Goal: Check status: Check status

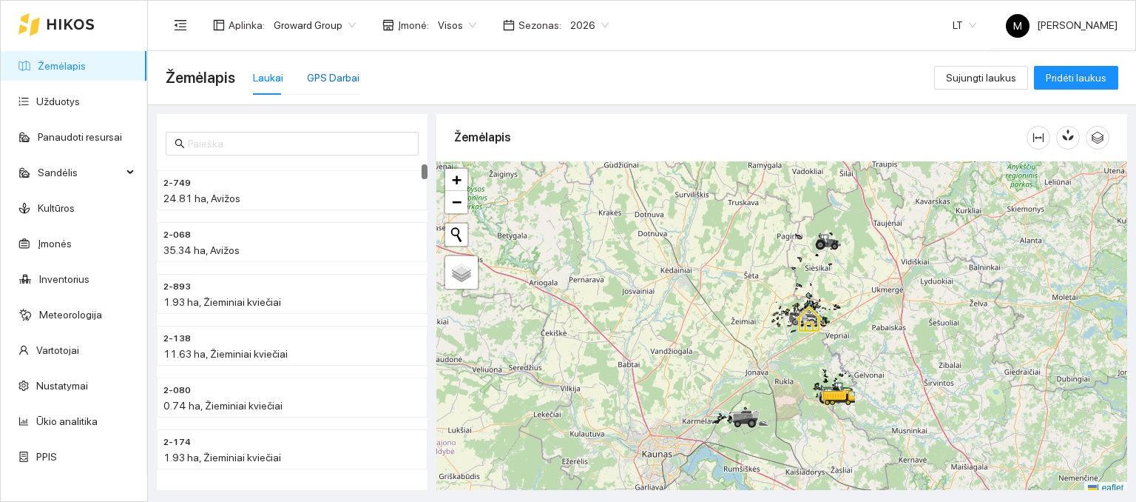
click at [317, 78] on div "GPS Darbai" at bounding box center [333, 78] width 53 height 16
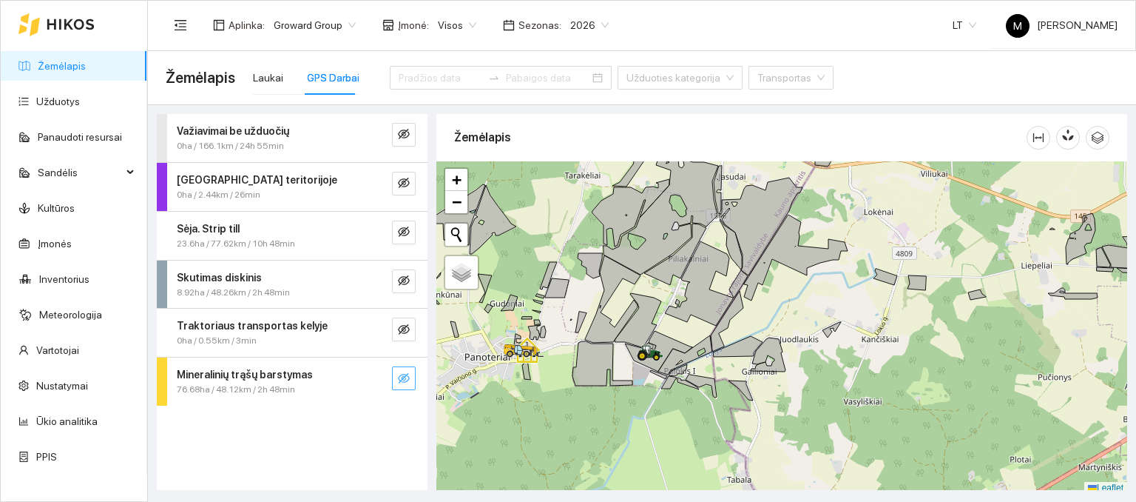
click at [396, 374] on button "button" at bounding box center [404, 378] width 24 height 24
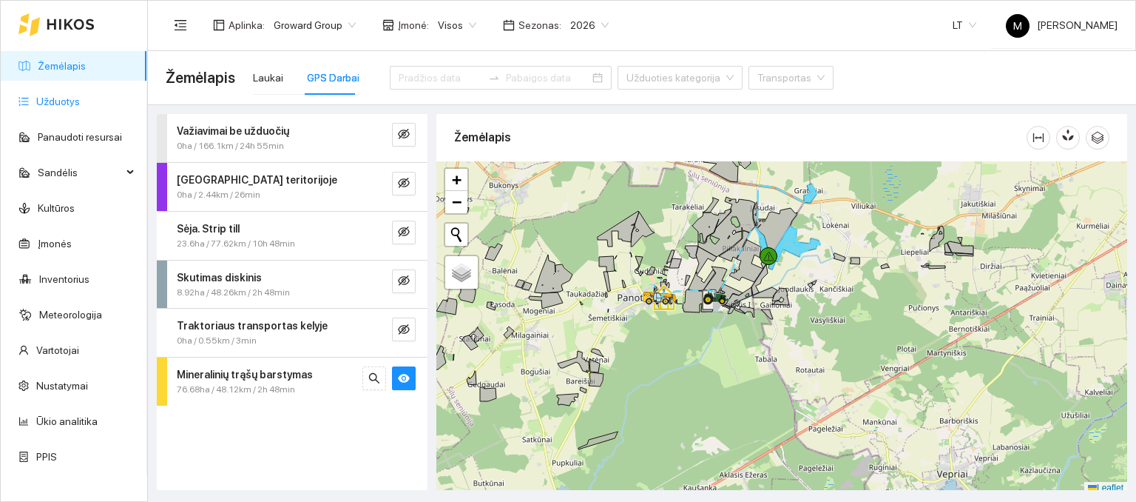
click at [80, 98] on link "Užduotys" at bounding box center [58, 101] width 44 height 12
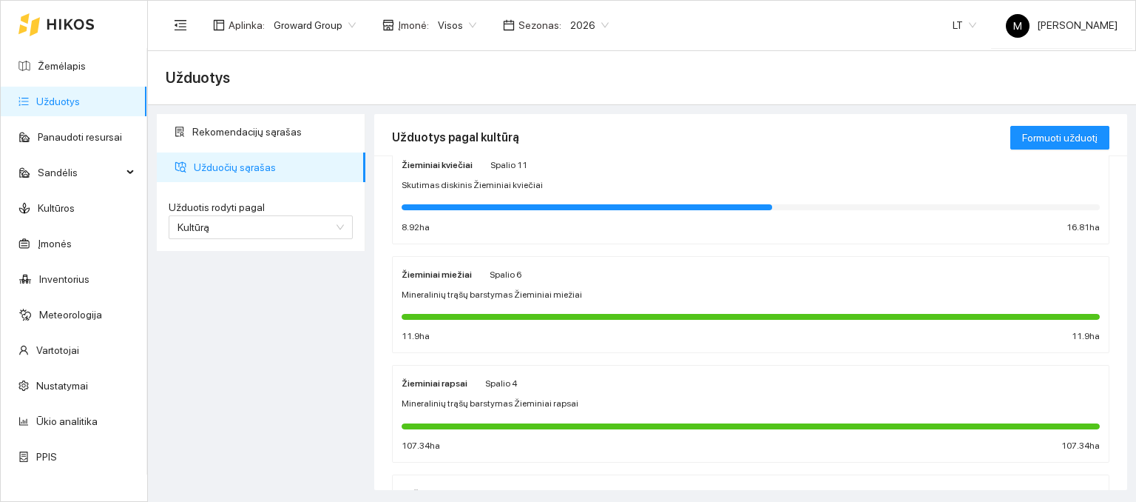
scroll to position [222, 0]
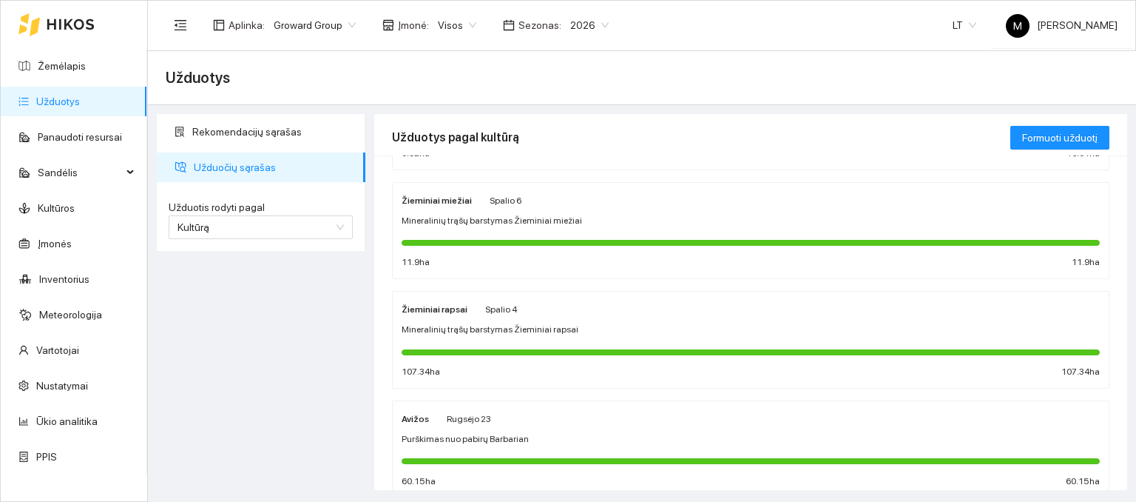
click at [473, 226] on span "Mineralinių trąšų barstymas Žieminiai miežiai" at bounding box center [492, 221] width 180 height 14
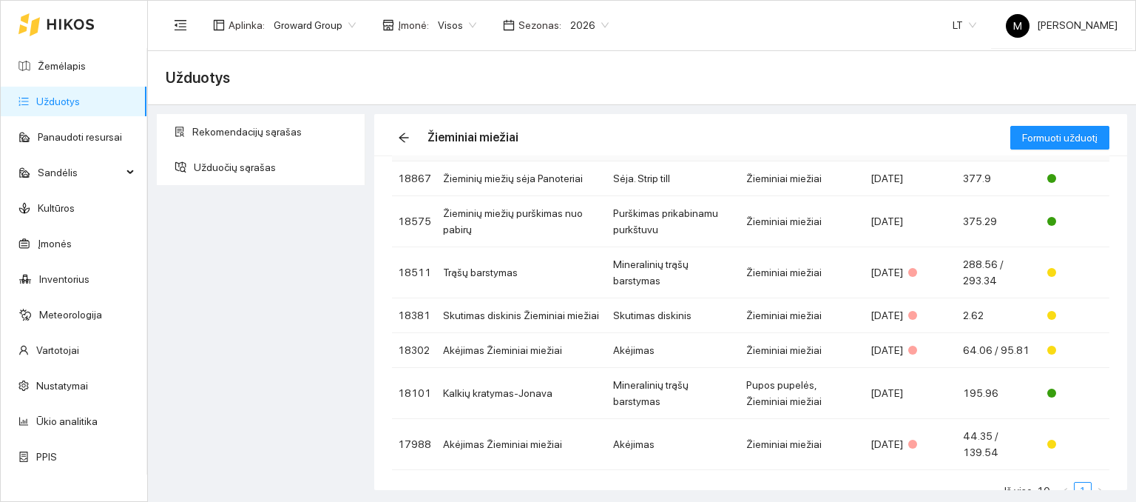
scroll to position [260, 0]
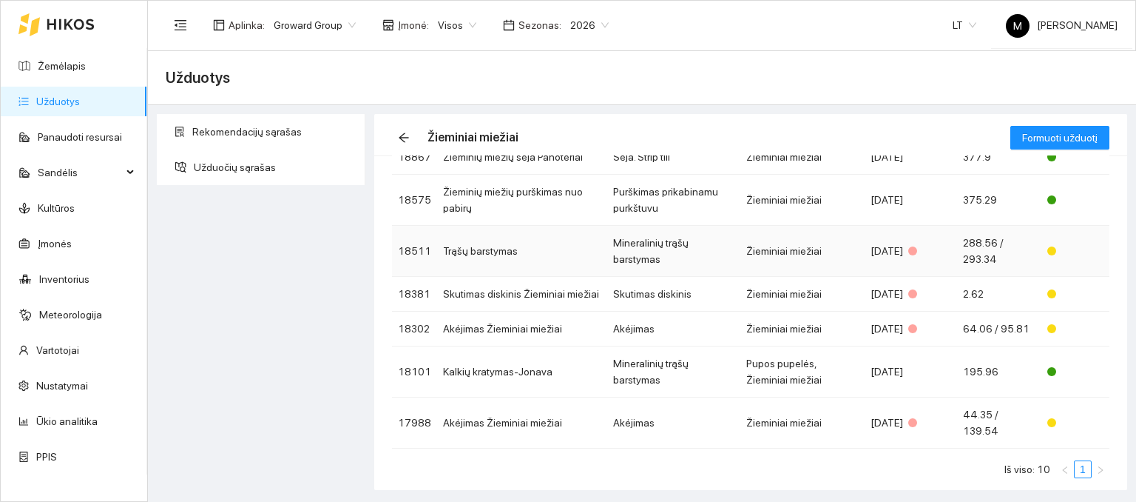
click at [539, 249] on td "Trąšų barstymas" at bounding box center [522, 251] width 170 height 51
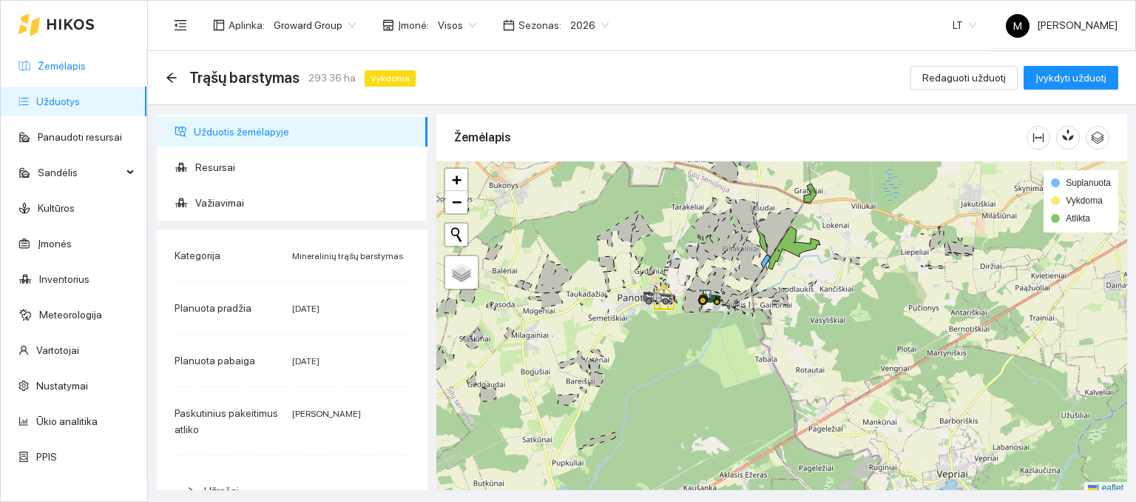
click at [86, 66] on link "Žemėlapis" at bounding box center [62, 66] width 48 height 12
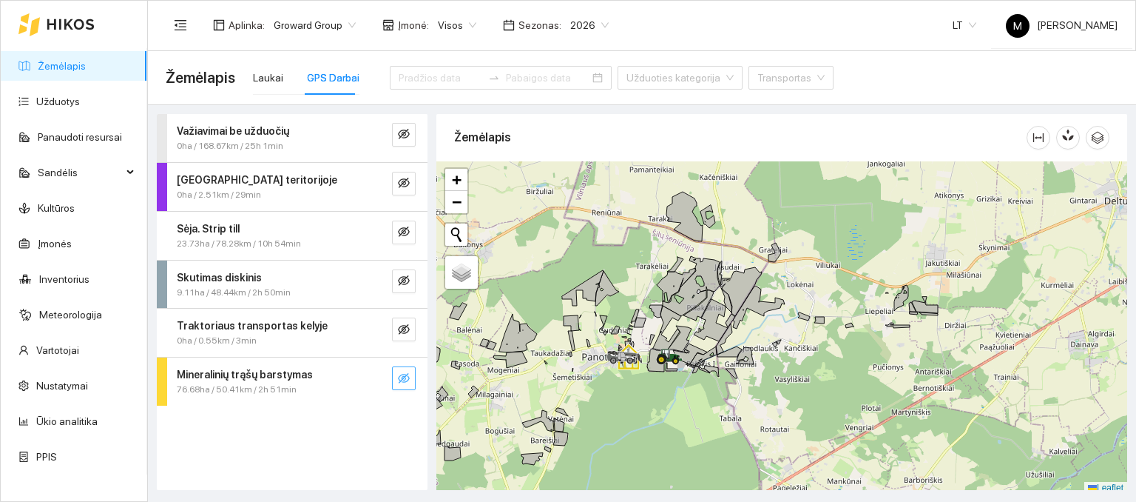
click at [410, 371] on button "button" at bounding box center [404, 378] width 24 height 24
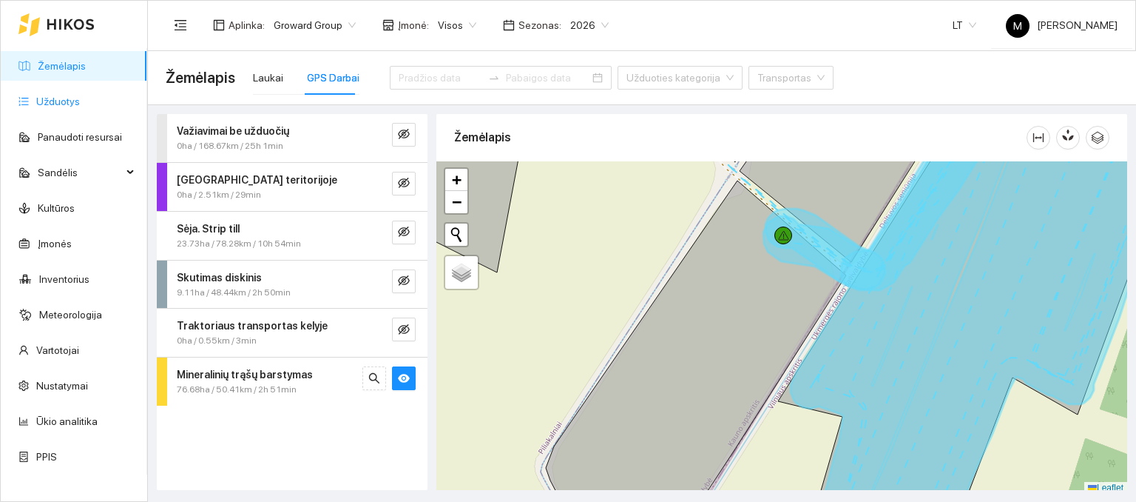
click at [68, 107] on link "Užduotys" at bounding box center [58, 101] width 44 height 12
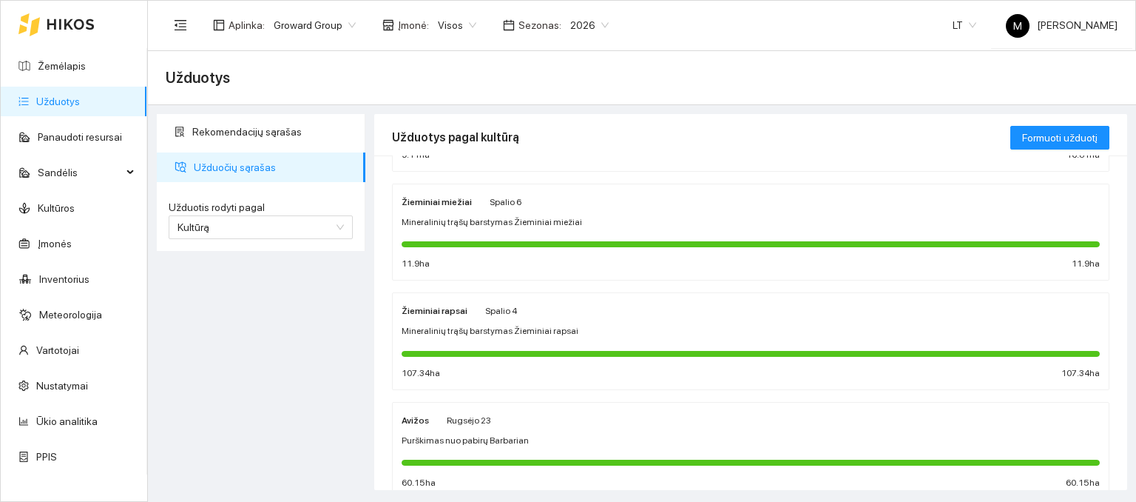
scroll to position [222, 0]
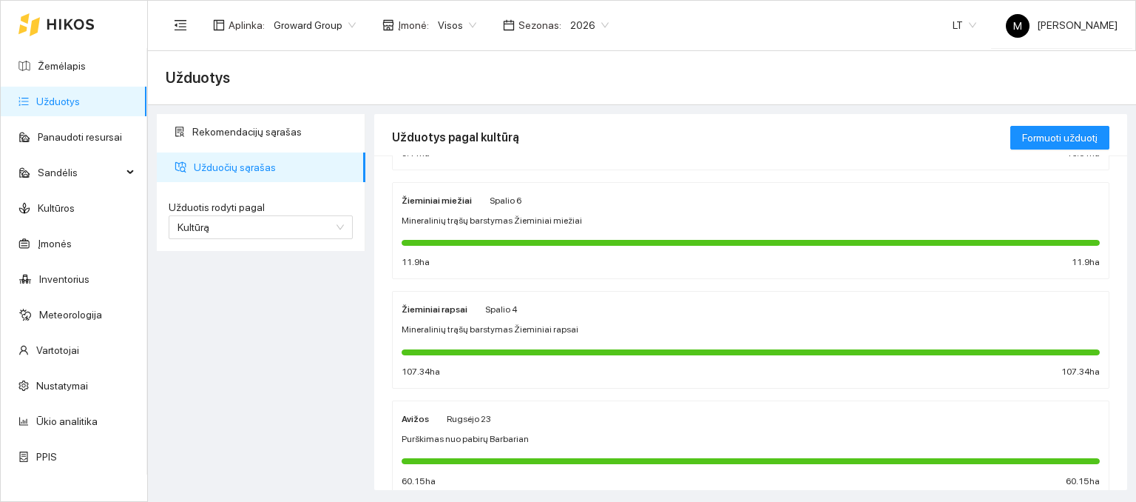
click at [498, 217] on span "Mineralinių trąšų barstymas Žieminiai miežiai" at bounding box center [492, 221] width 180 height 14
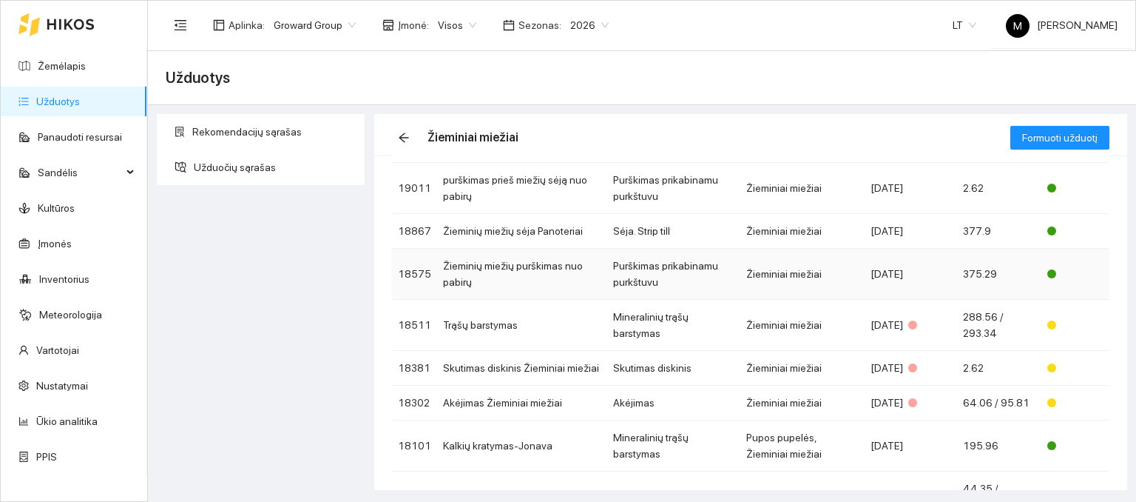
scroll to position [112, 0]
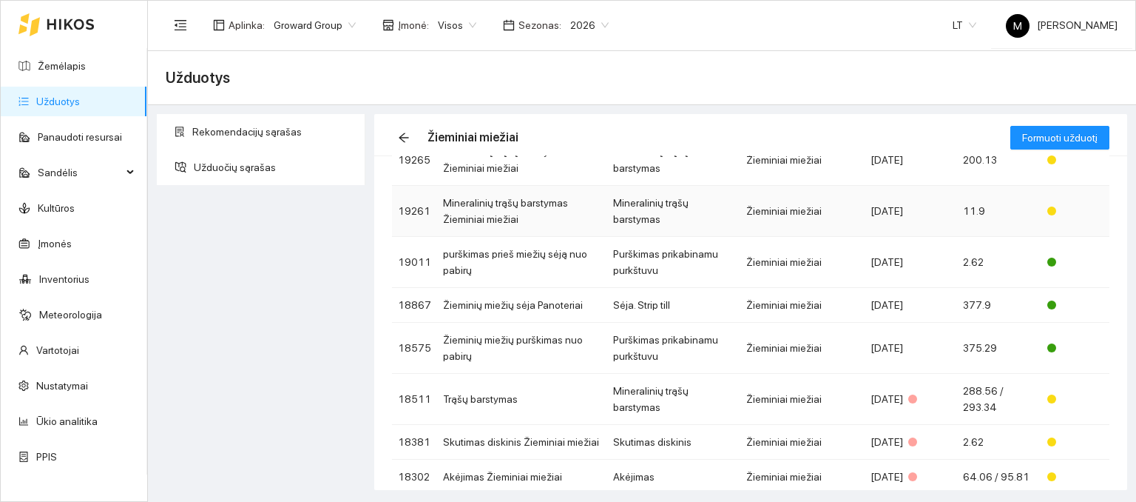
click at [533, 218] on td "Mineralinių trąšų barstymas Žieminiai miežiai" at bounding box center [522, 211] width 170 height 51
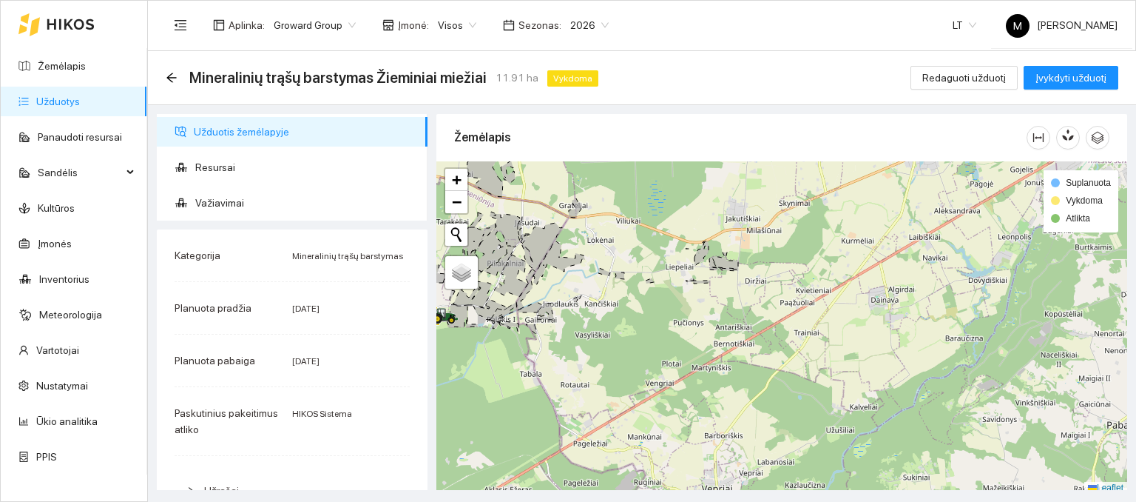
click at [178, 76] on div "Mineralinių trąšų barstymas Žieminiai miežiai 11.91 ha Vykdoma" at bounding box center [385, 78] width 439 height 24
click at [172, 78] on icon "arrow-left" at bounding box center [171, 77] width 10 height 10
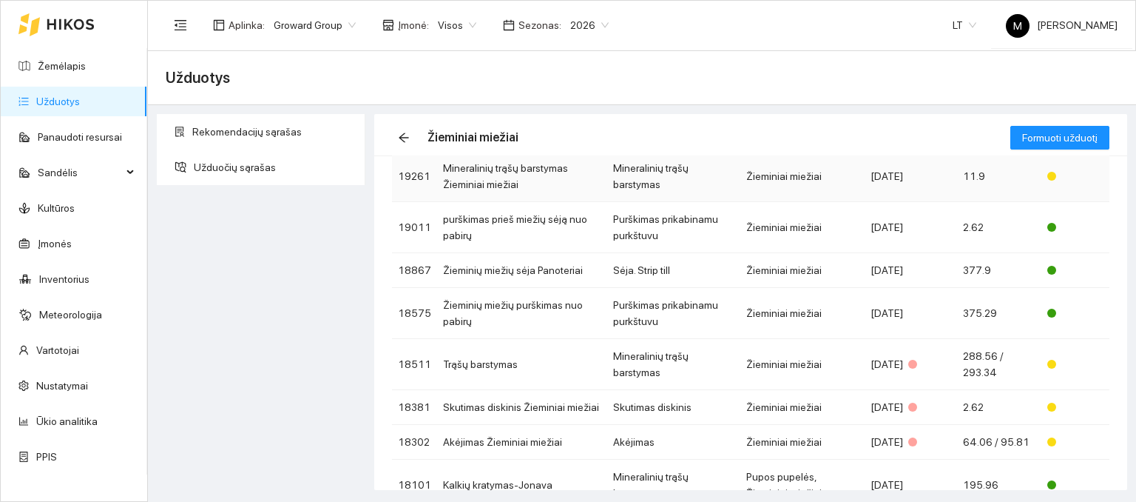
scroll to position [148, 0]
click at [479, 359] on td "Trąšų barstymas" at bounding box center [522, 362] width 170 height 51
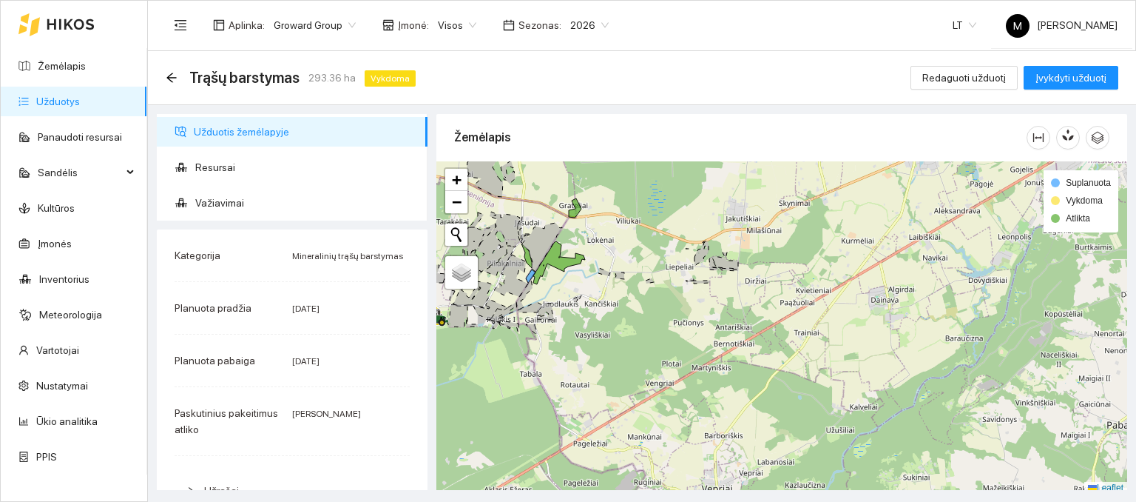
scroll to position [4, 0]
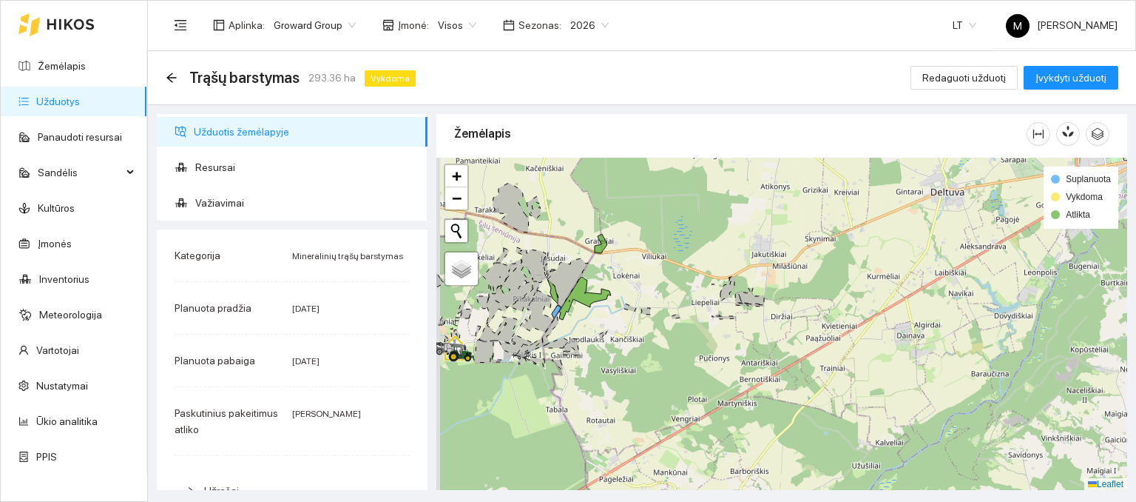
drag, startPoint x: 504, startPoint y: 189, endPoint x: 525, endPoint y: 249, distance: 64.3
click at [525, 249] on div at bounding box center [781, 324] width 691 height 333
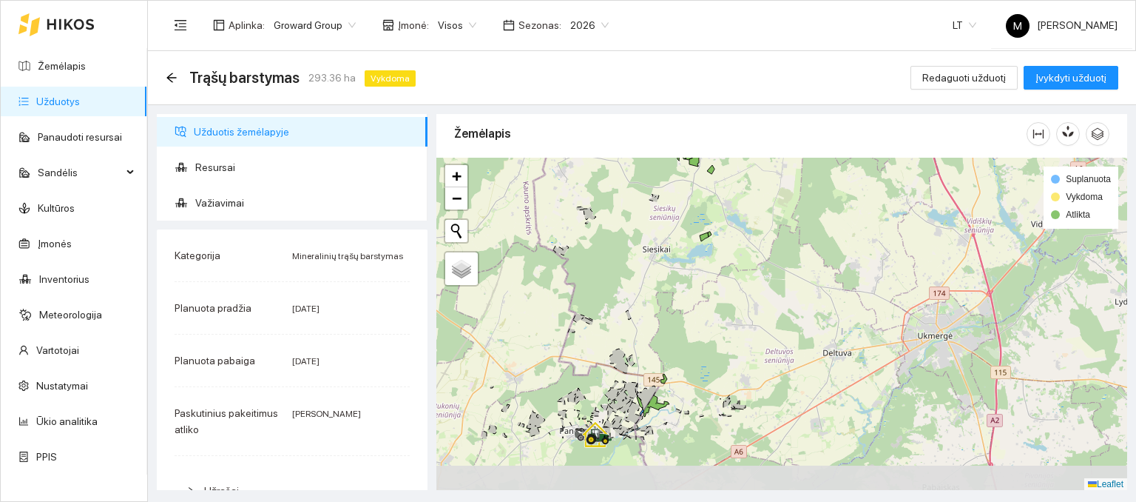
drag, startPoint x: 533, startPoint y: 324, endPoint x: 639, endPoint y: 282, distance: 114.6
click at [652, 234] on div at bounding box center [781, 324] width 691 height 333
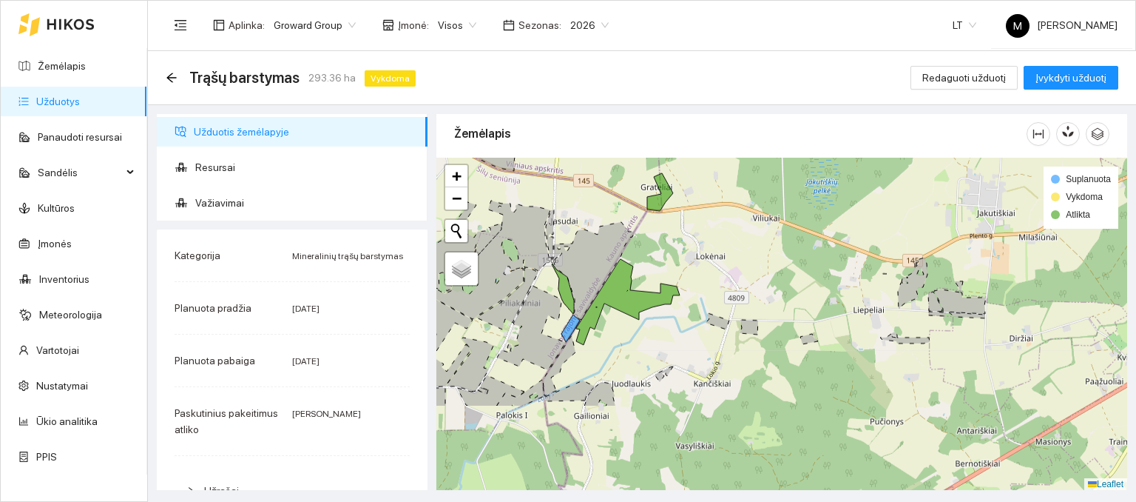
drag, startPoint x: 675, startPoint y: 442, endPoint x: 664, endPoint y: 344, distance: 98.3
click at [664, 344] on div at bounding box center [781, 324] width 691 height 333
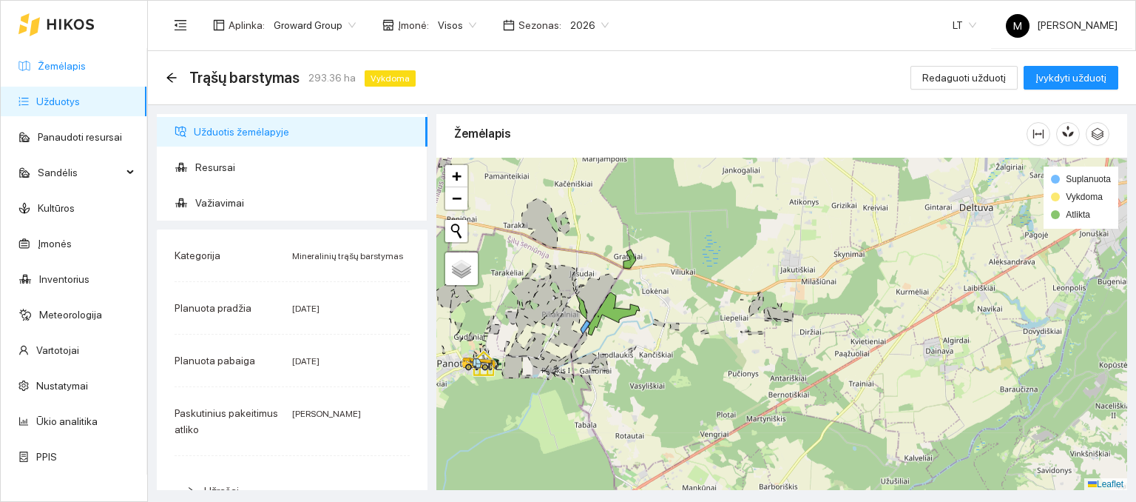
click at [64, 72] on link "Žemėlapis" at bounding box center [62, 66] width 48 height 12
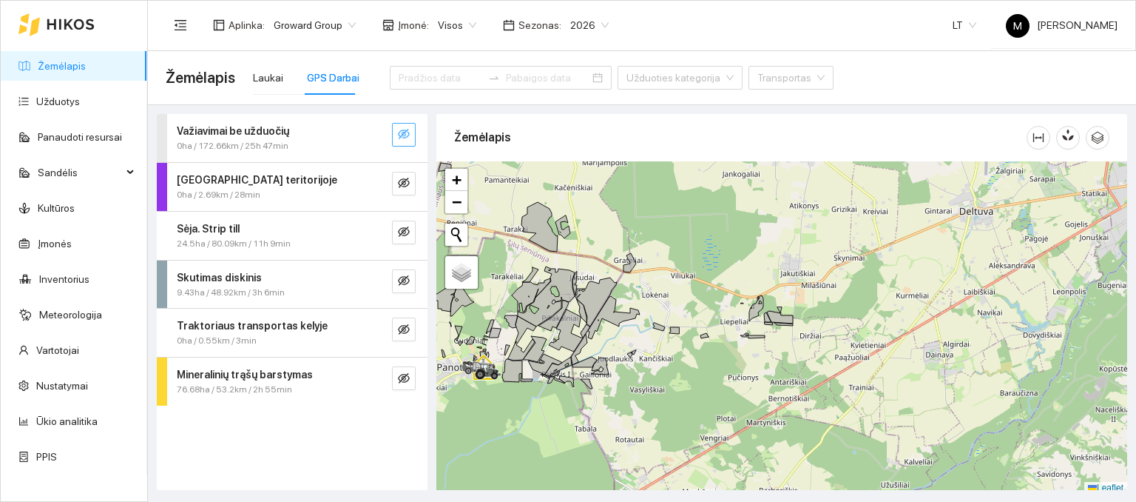
click at [405, 134] on icon "eye-invisible" at bounding box center [404, 134] width 3 height 3
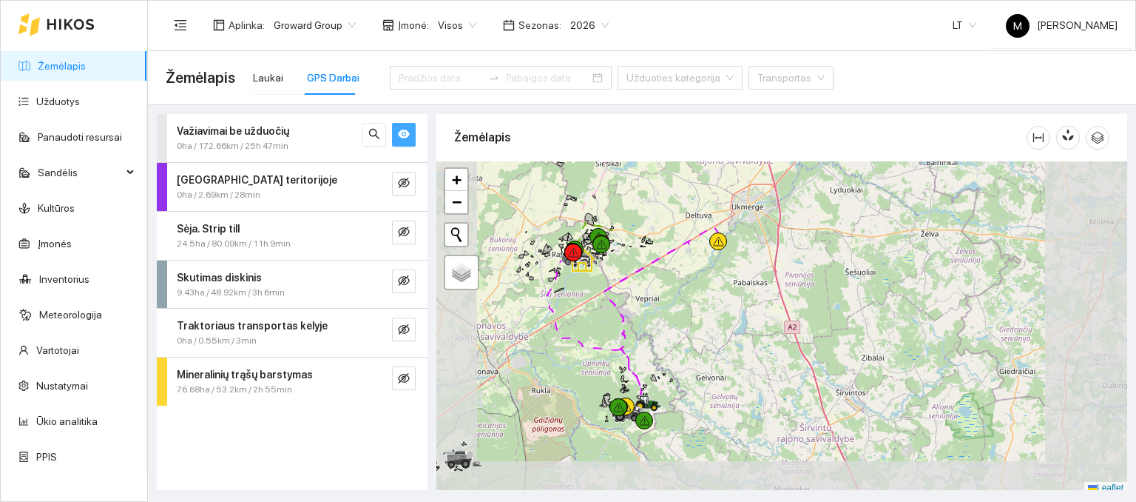
scroll to position [4, 0]
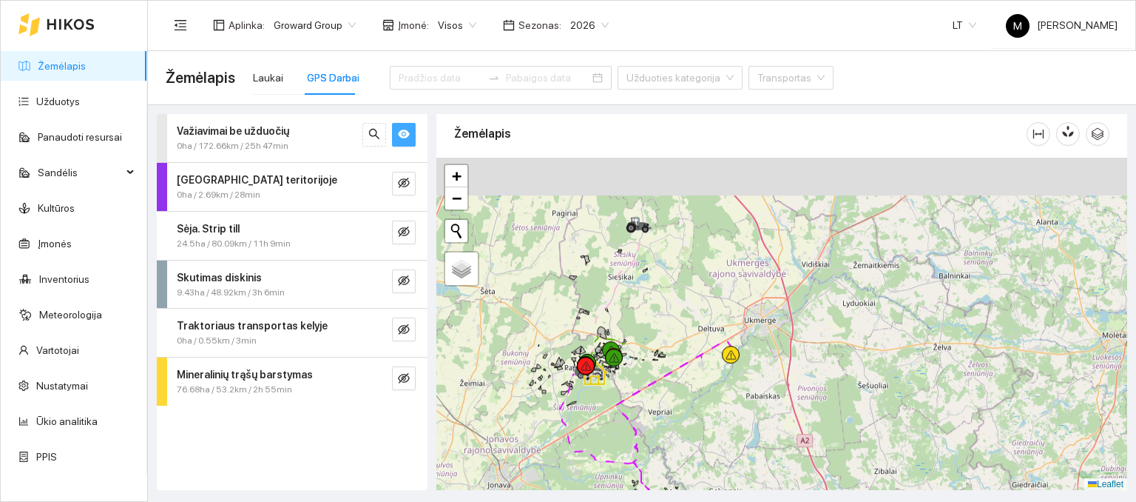
drag, startPoint x: 612, startPoint y: 197, endPoint x: 626, endPoint y: 318, distance: 122.0
click at [626, 318] on div at bounding box center [781, 324] width 691 height 333
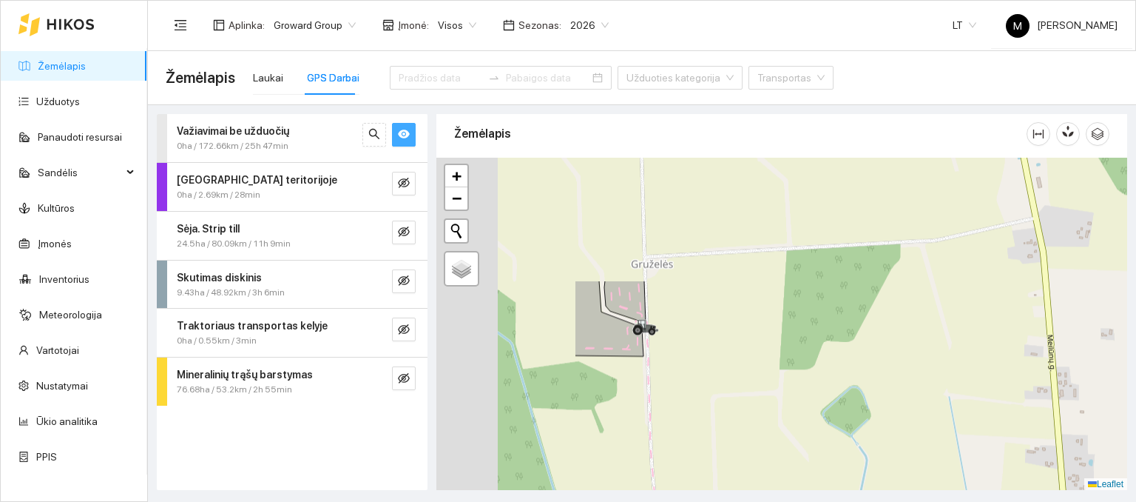
drag, startPoint x: 598, startPoint y: 226, endPoint x: 820, endPoint y: 399, distance: 281.4
click at [820, 399] on div at bounding box center [781, 324] width 691 height 333
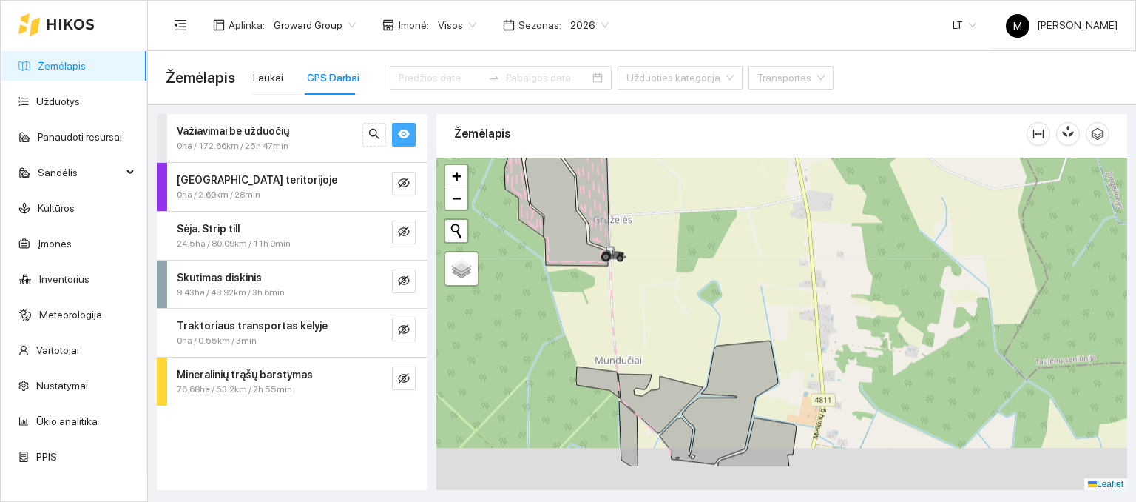
drag, startPoint x: 595, startPoint y: 391, endPoint x: 597, endPoint y: 330, distance: 61.4
click at [597, 330] on div at bounding box center [781, 324] width 691 height 333
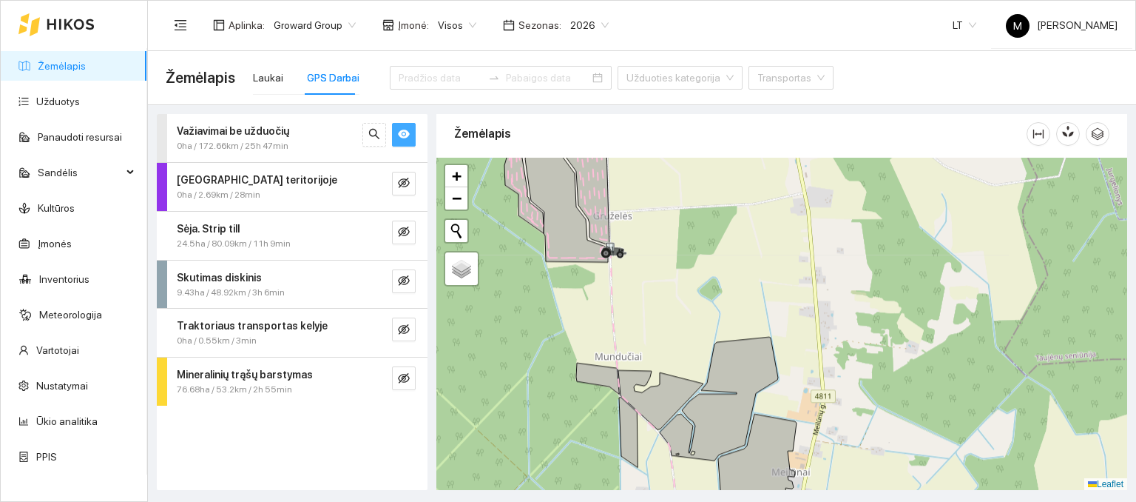
click at [394, 137] on button "button" at bounding box center [404, 135] width 24 height 24
click at [399, 233] on icon "eye-invisible" at bounding box center [404, 232] width 12 height 12
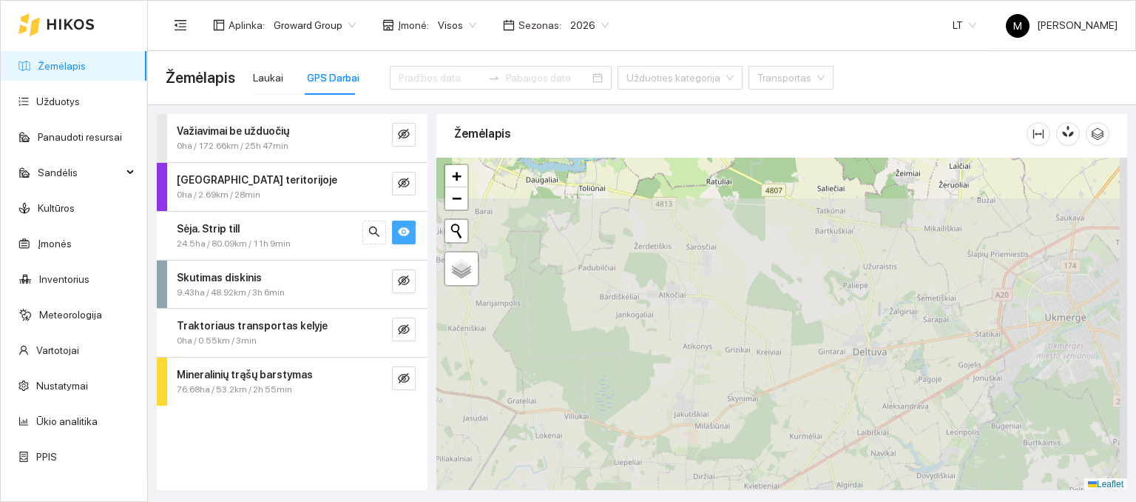
drag, startPoint x: 558, startPoint y: 419, endPoint x: 544, endPoint y: 63, distance: 356.1
click at [544, 63] on main "Žemėlapis Laukai GPS Darbai Užduoties kategorija Transportas Važiavimai be uždu…" at bounding box center [642, 276] width 988 height 450
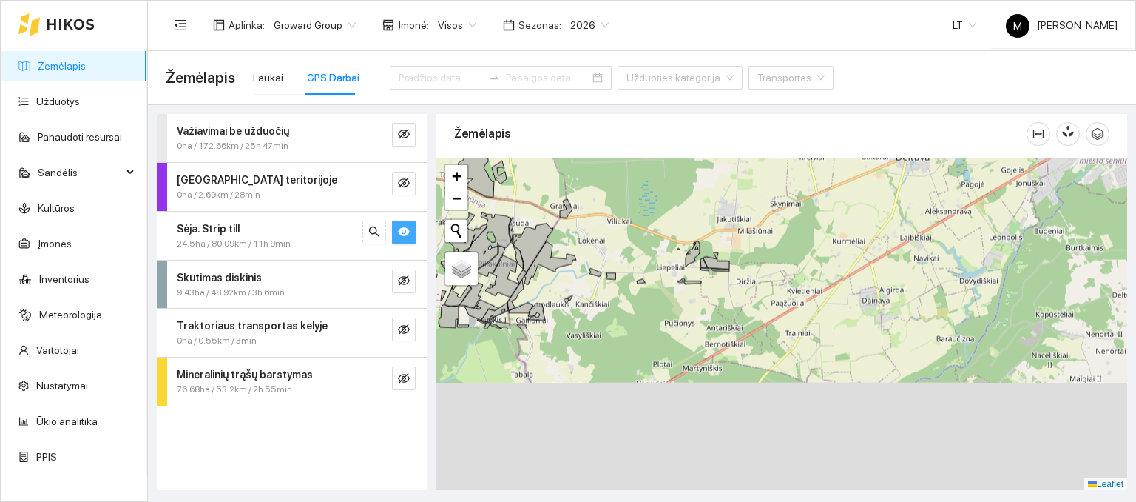
drag, startPoint x: 599, startPoint y: 355, endPoint x: 666, endPoint y: 126, distance: 239.0
click at [666, 126] on div "Žemėlapis" at bounding box center [781, 298] width 691 height 376
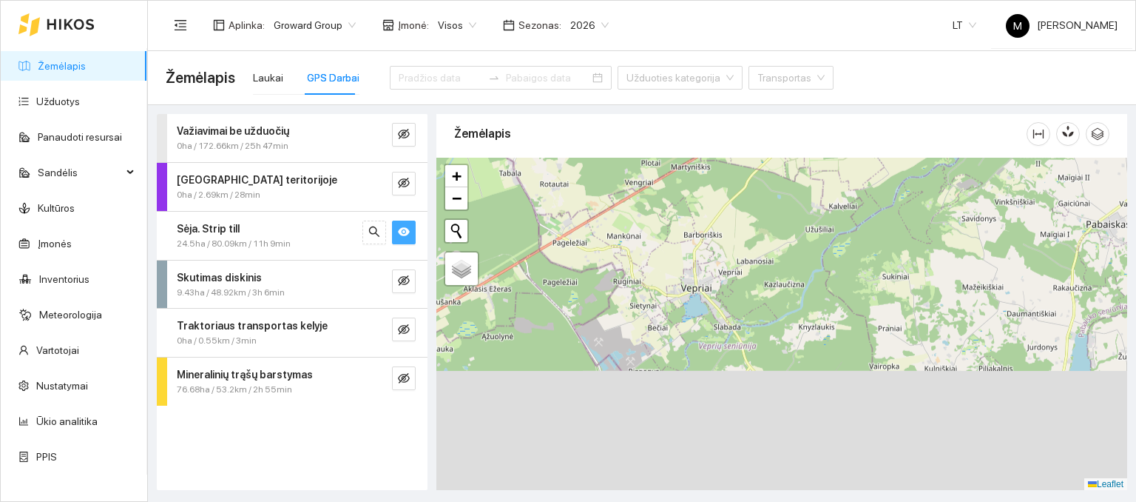
drag, startPoint x: 632, startPoint y: 280, endPoint x: 592, endPoint y: 94, distance: 190.6
click at [592, 94] on main "Žemėlapis Laukai GPS Darbai Užduoties kategorija Transportas Važiavimai be uždu…" at bounding box center [642, 276] width 988 height 450
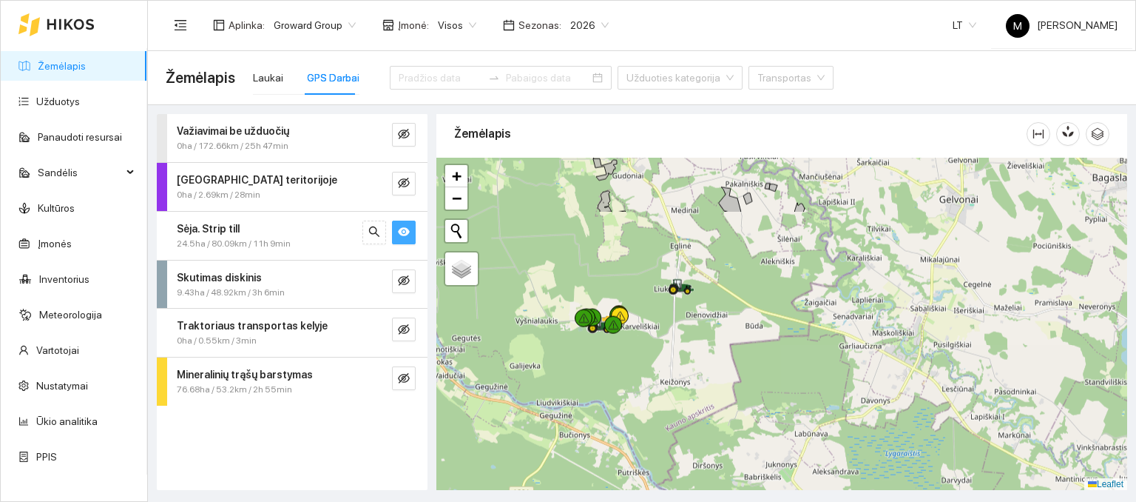
drag, startPoint x: 609, startPoint y: 385, endPoint x: 630, endPoint y: 135, distance: 250.9
click at [630, 135] on div "Žemėlapis" at bounding box center [781, 298] width 691 height 376
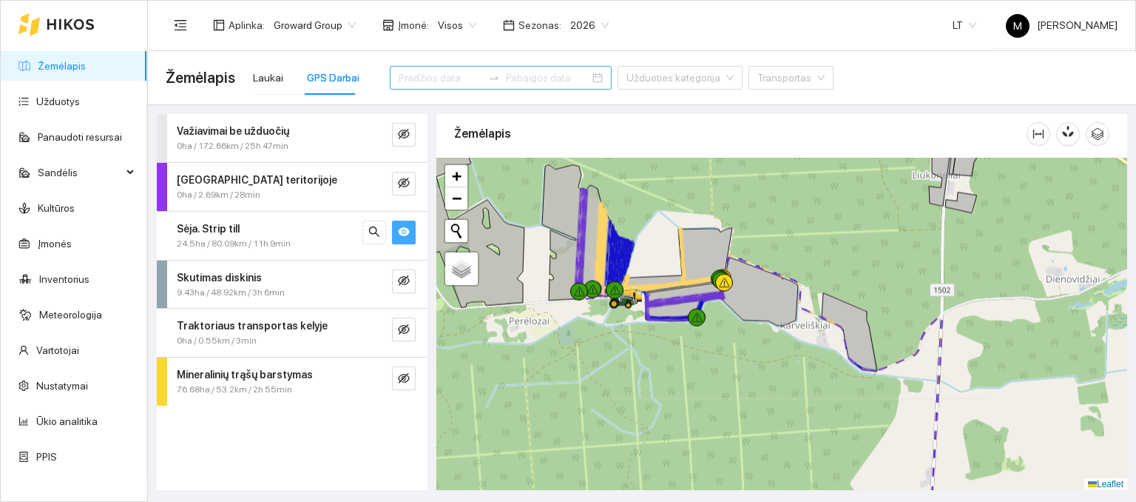
click at [452, 72] on input at bounding box center [441, 78] width 84 height 16
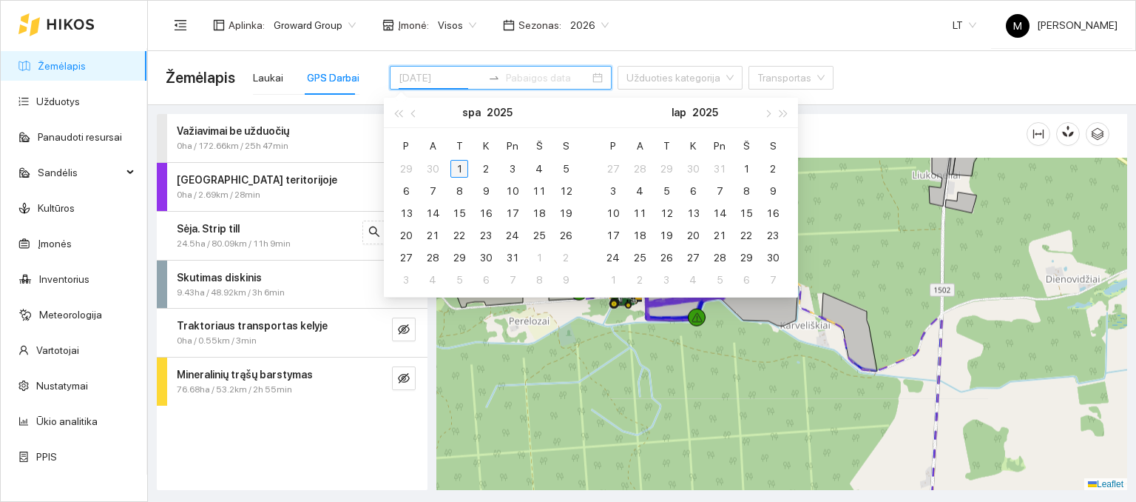
type input "[DATE]"
click at [409, 113] on button "button" at bounding box center [414, 113] width 16 height 30
type input "[DATE]"
click at [538, 234] on div "27" at bounding box center [539, 235] width 18 height 18
type input "[DATE]"
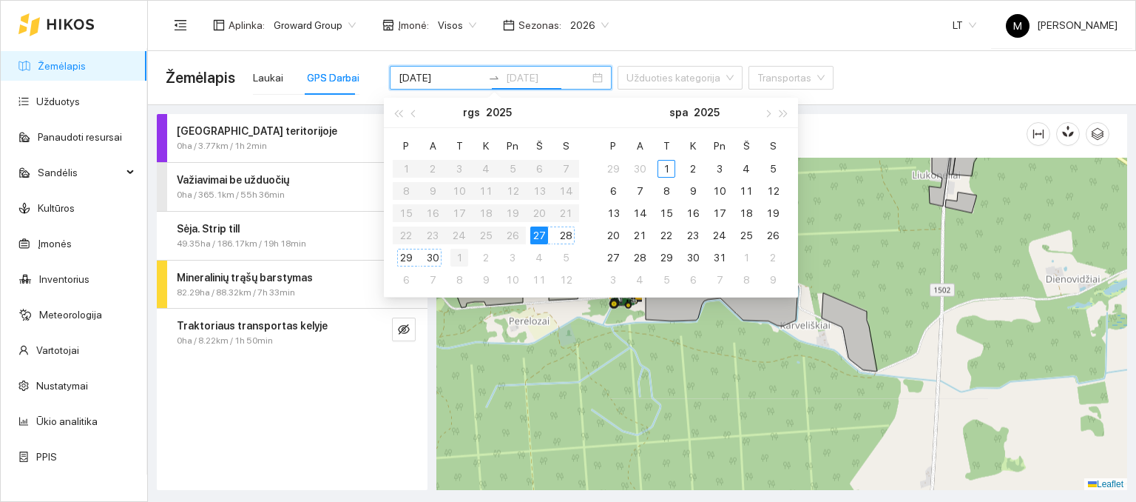
click at [456, 255] on div "1" at bounding box center [459, 258] width 18 height 18
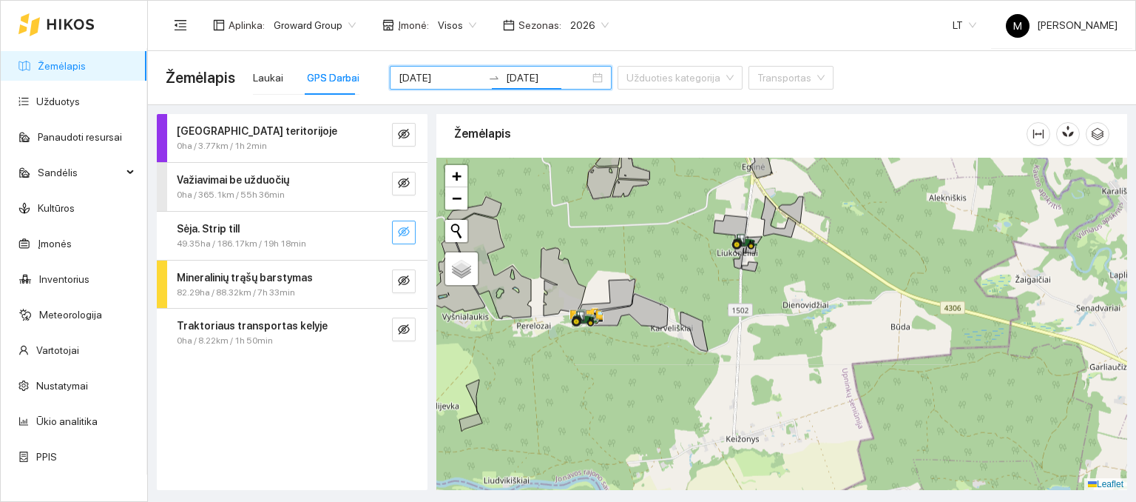
click at [400, 230] on icon "eye-invisible" at bounding box center [404, 232] width 12 height 12
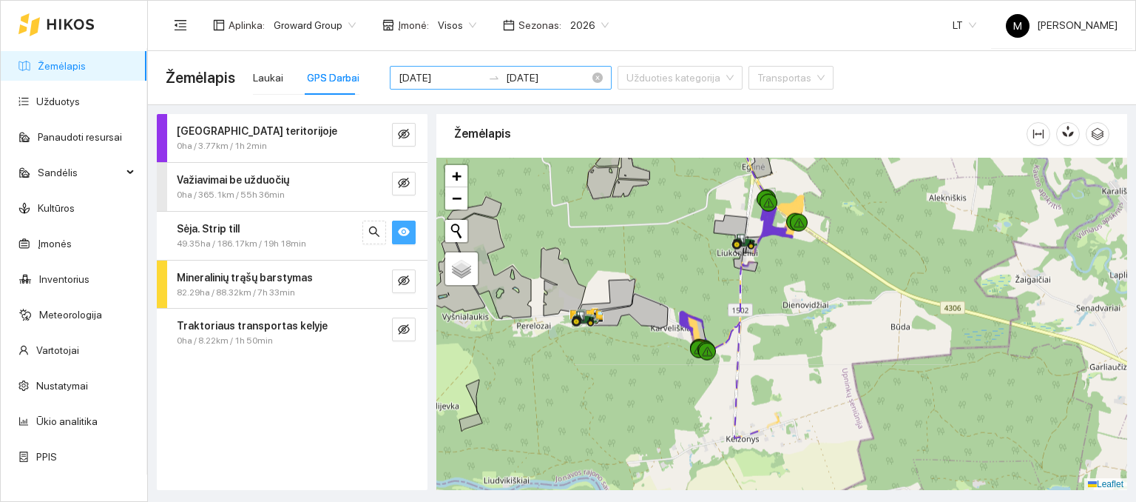
click at [482, 80] on div at bounding box center [494, 78] width 24 height 12
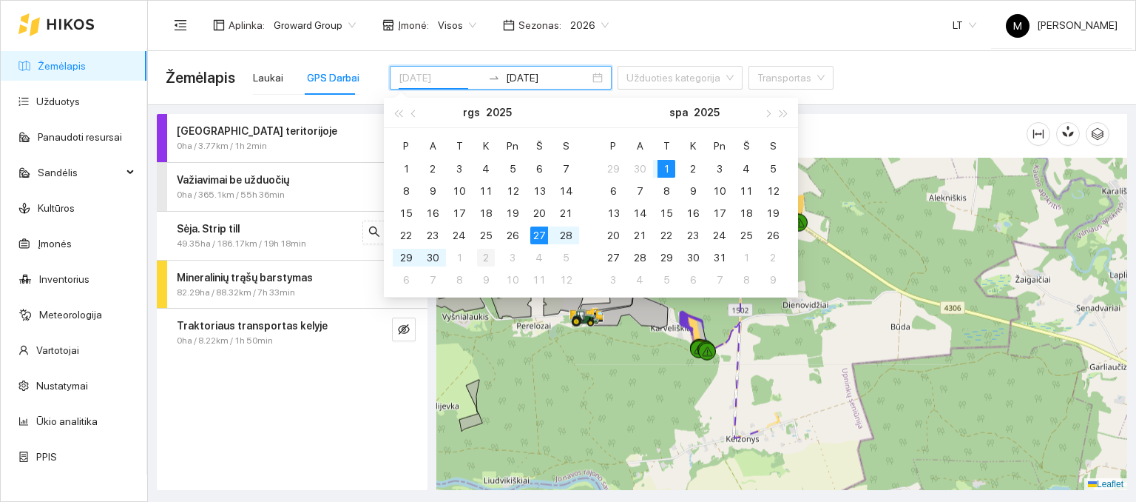
type input "[DATE]"
click at [544, 235] on div "27" at bounding box center [539, 235] width 18 height 18
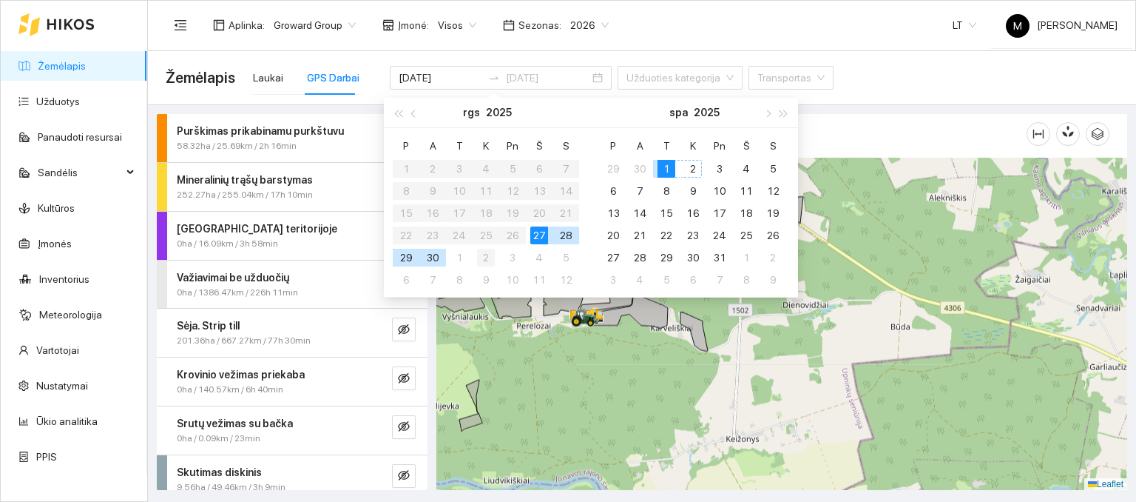
type input "[DATE]"
click at [483, 259] on div "2" at bounding box center [486, 258] width 18 height 18
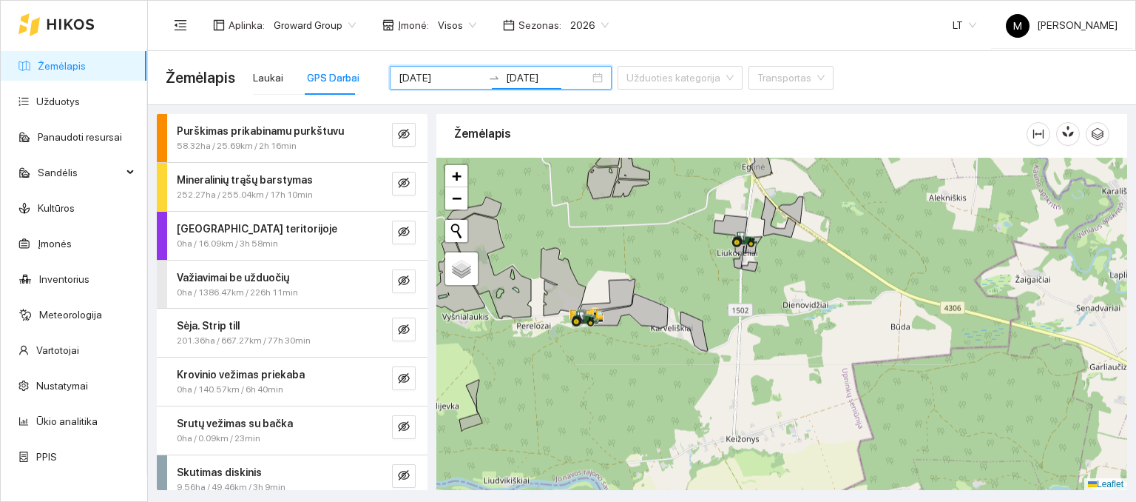
scroll to position [61, 0]
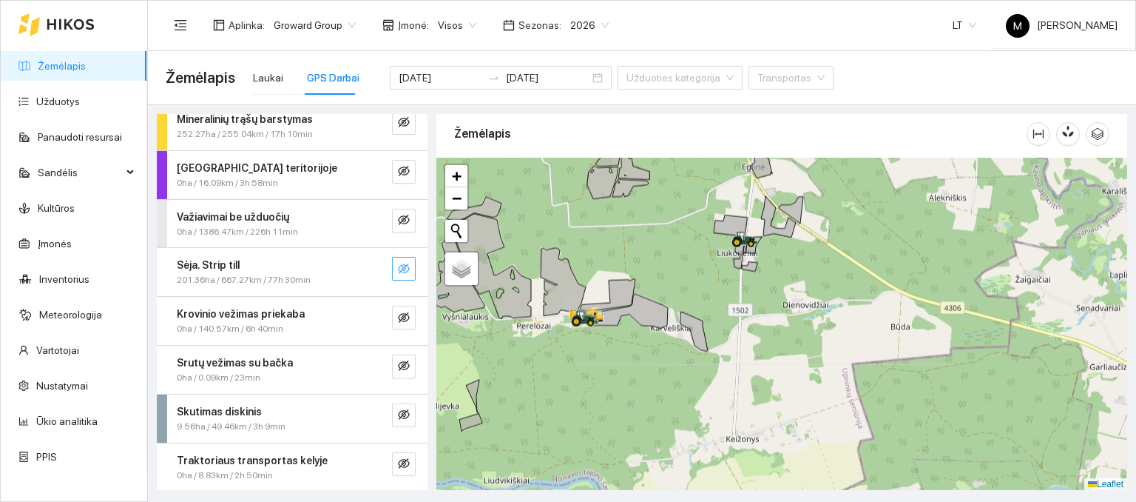
click at [401, 261] on button "button" at bounding box center [404, 269] width 24 height 24
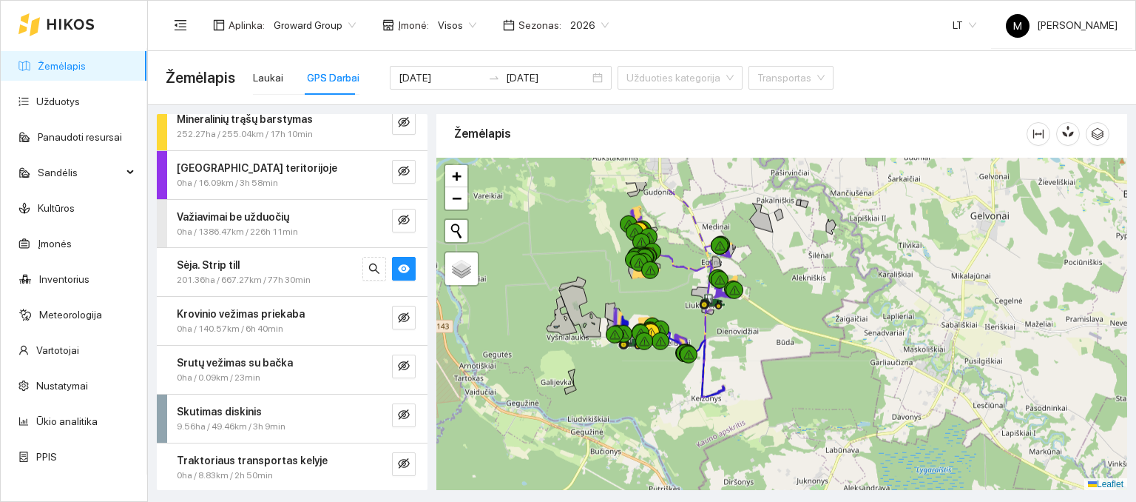
drag, startPoint x: 678, startPoint y: 220, endPoint x: 681, endPoint y: 276, distance: 55.6
click at [681, 276] on div at bounding box center [781, 324] width 691 height 333
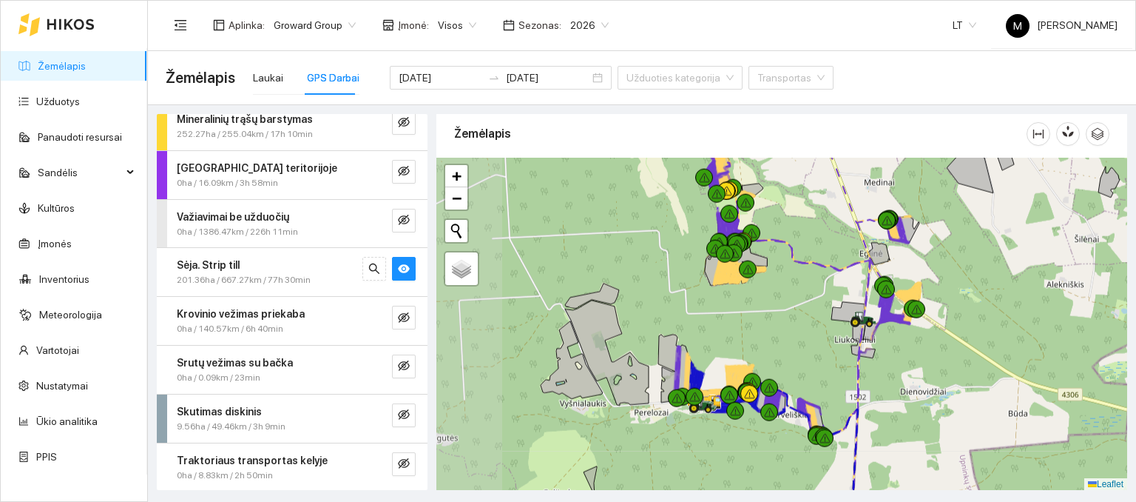
drag, startPoint x: 576, startPoint y: 321, endPoint x: 649, endPoint y: 315, distance: 72.7
click at [649, 315] on div at bounding box center [781, 324] width 691 height 333
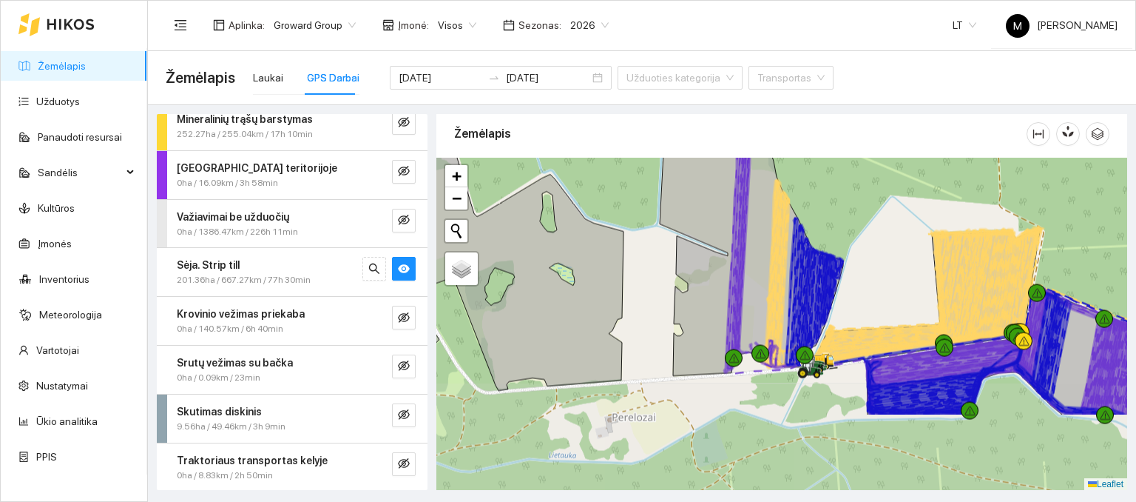
drag, startPoint x: 678, startPoint y: 411, endPoint x: 663, endPoint y: 302, distance: 109.7
click at [663, 302] on div at bounding box center [781, 324] width 691 height 333
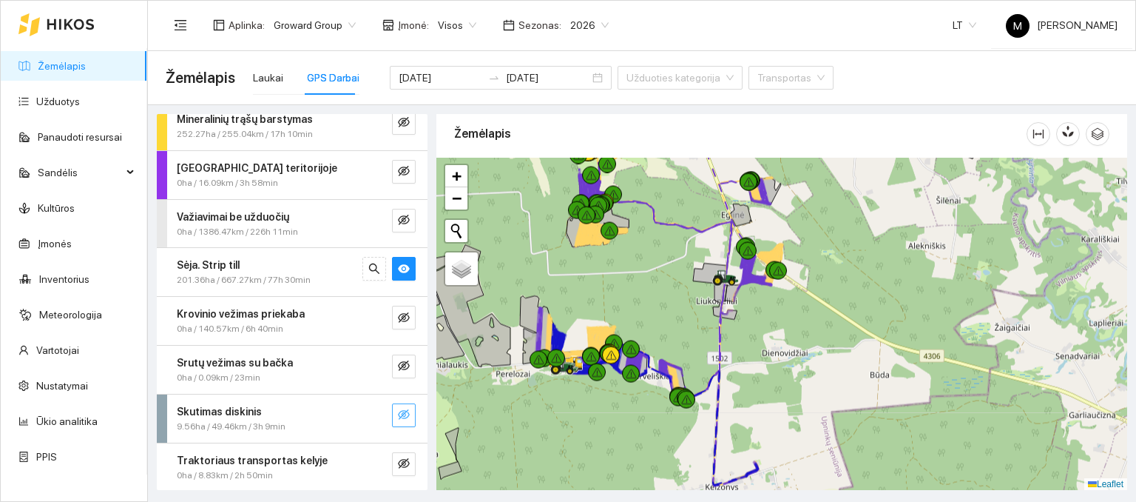
click at [398, 415] on icon "eye-invisible" at bounding box center [404, 414] width 12 height 12
